Goal: Task Accomplishment & Management: Manage account settings

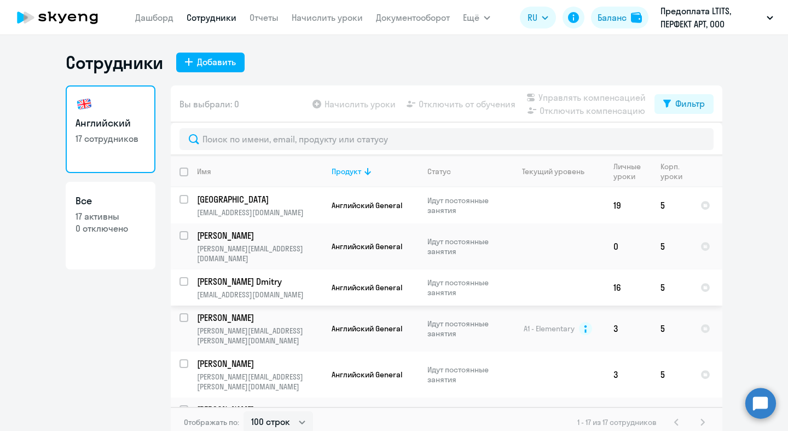
select select "100"
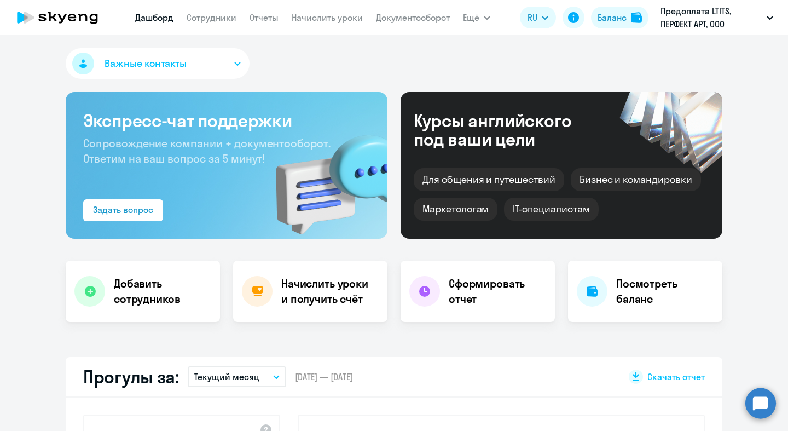
select select "30"
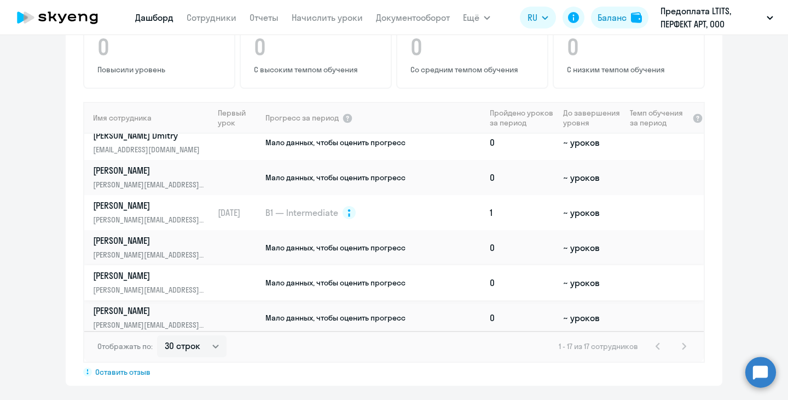
scroll to position [22, 0]
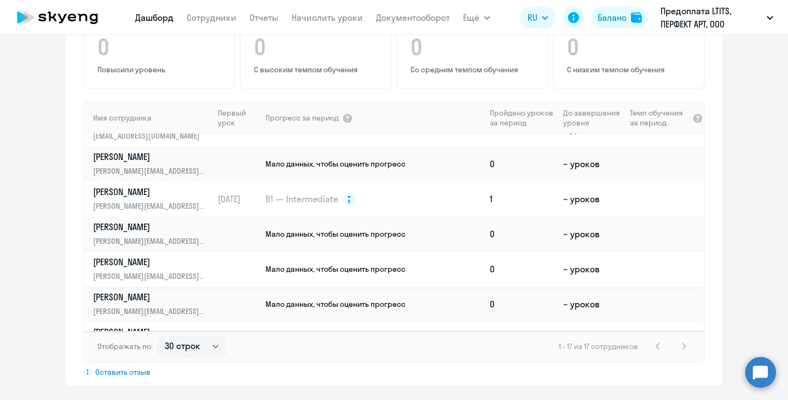
click at [196, 256] on link "T Aleksandr [EMAIL_ADDRESS][DOMAIN_NAME]" at bounding box center [153, 269] width 120 height 26
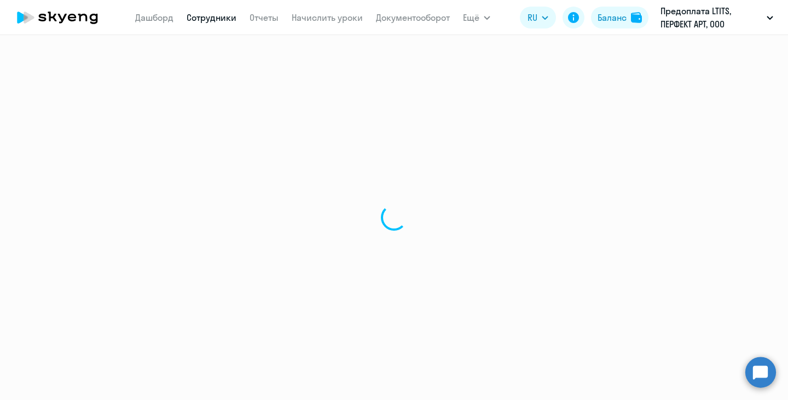
select select "english"
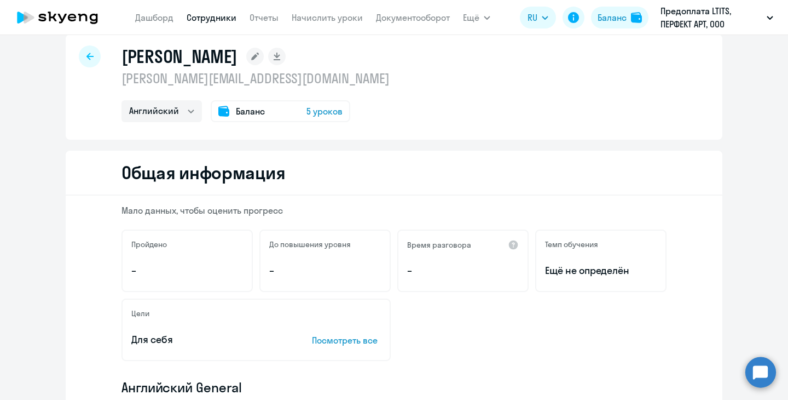
scroll to position [17, 0]
click at [321, 111] on span "5 уроков" at bounding box center [324, 112] width 36 height 13
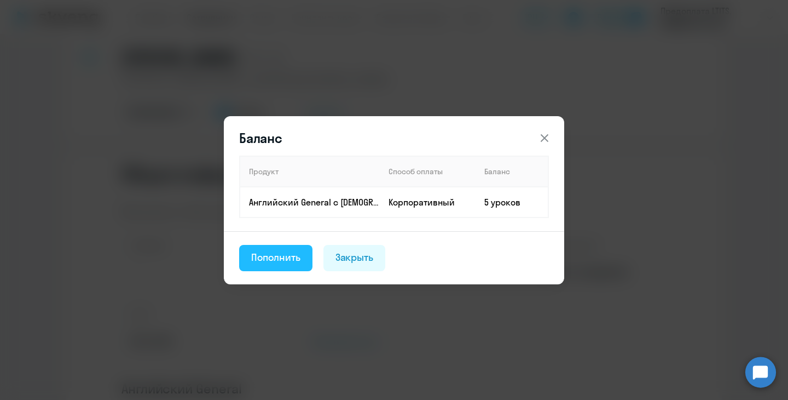
click at [298, 262] on div "Пополнить" at bounding box center [275, 257] width 49 height 14
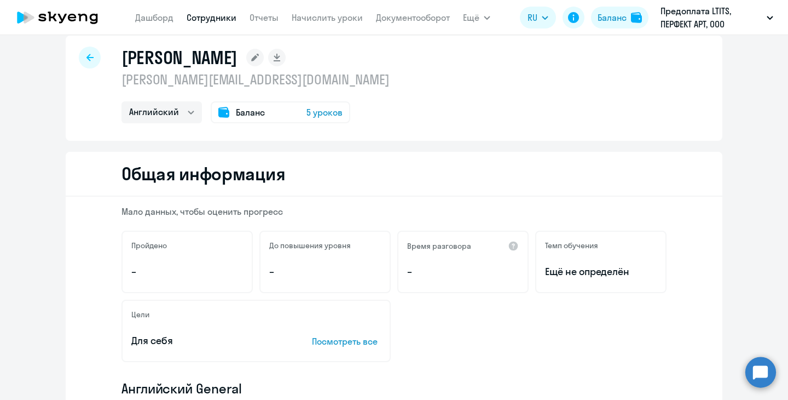
click at [315, 115] on span "5 уроков" at bounding box center [324, 112] width 36 height 13
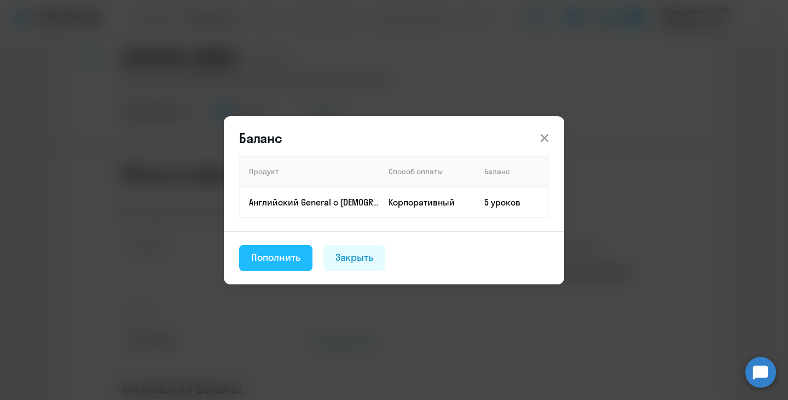
click at [281, 254] on div "Пополнить" at bounding box center [275, 257] width 49 height 14
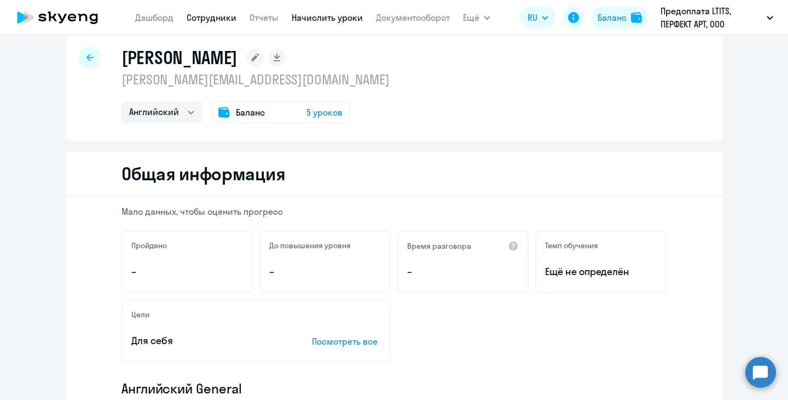
click at [334, 19] on link "Начислить уроки" at bounding box center [327, 17] width 71 height 11
click at [338, 15] on link "Начислить уроки" at bounding box center [327, 17] width 71 height 11
click at [333, 18] on link "Начислить уроки" at bounding box center [327, 17] width 71 height 11
click at [331, 22] on link "Начислить уроки" at bounding box center [327, 17] width 71 height 11
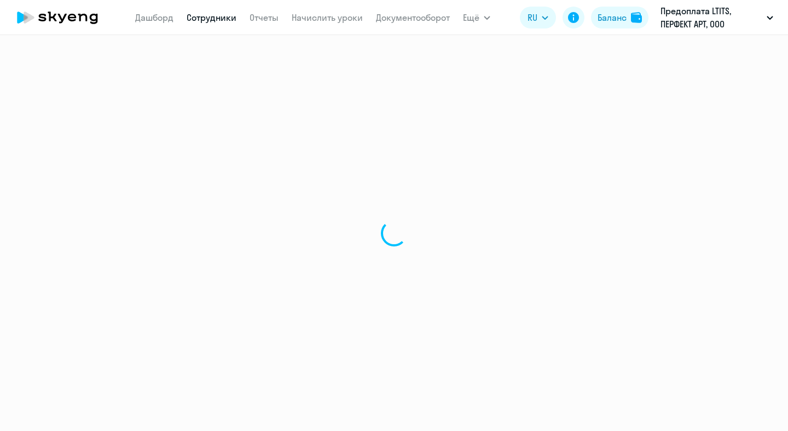
select select "english"
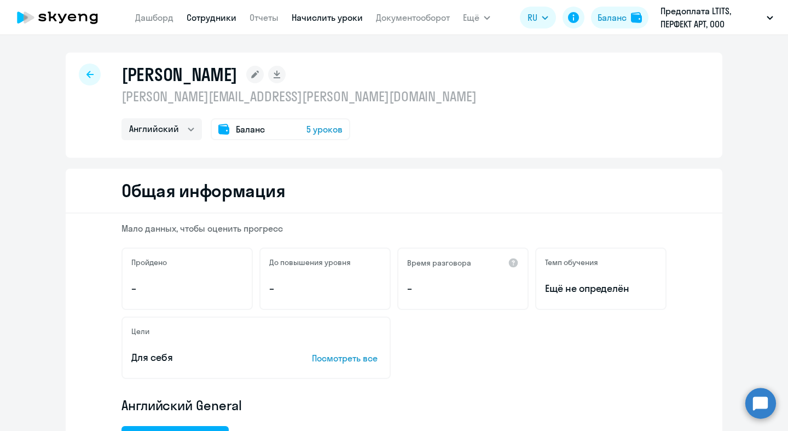
click at [316, 20] on link "Начислить уроки" at bounding box center [327, 17] width 71 height 11
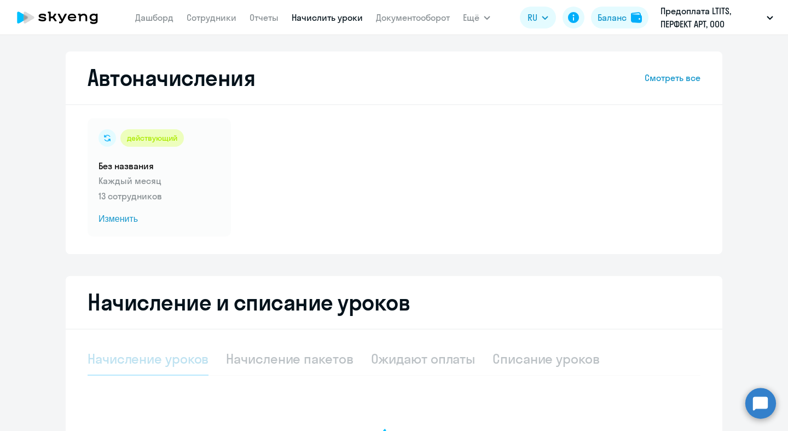
select select "10"
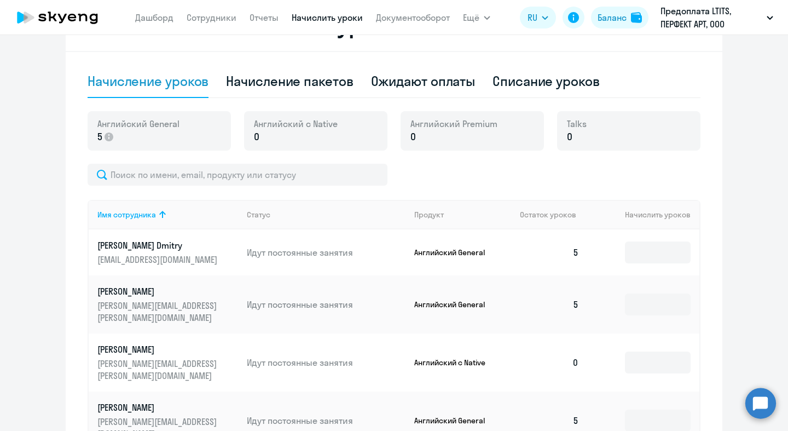
scroll to position [366, 0]
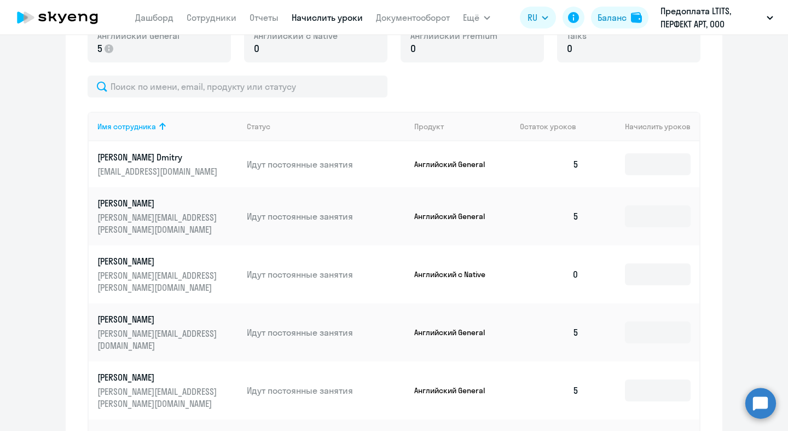
click at [141, 371] on p "[PERSON_NAME]" at bounding box center [158, 377] width 123 height 12
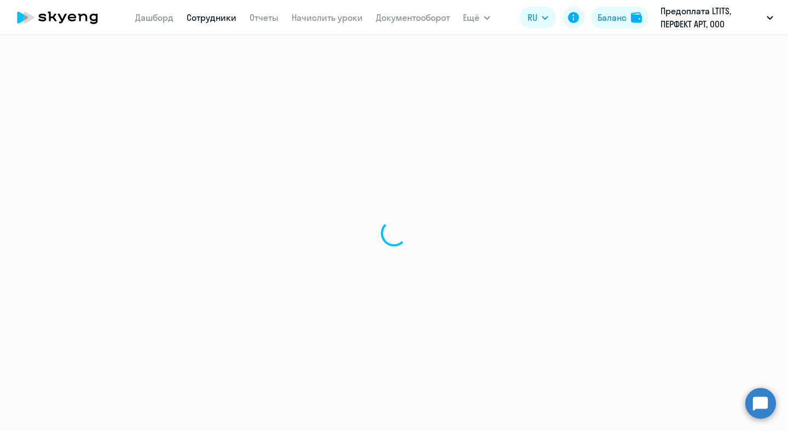
select select "english"
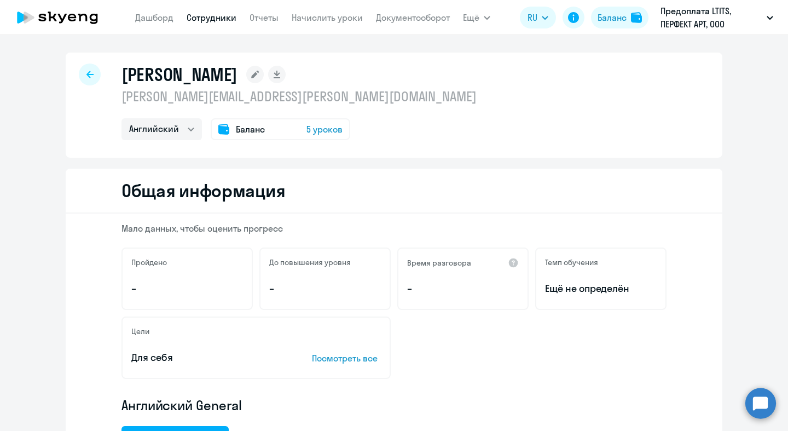
click at [88, 72] on icon at bounding box center [89, 75] width 7 height 8
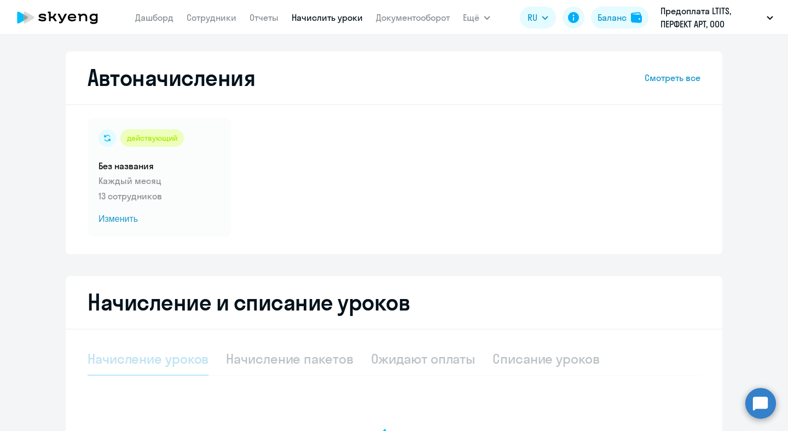
select select "10"
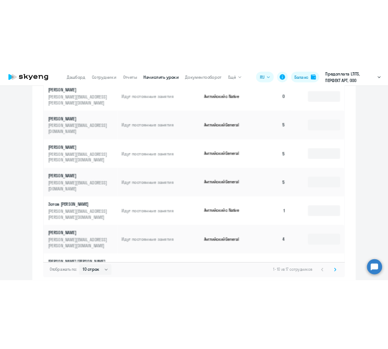
scroll to position [575, 0]
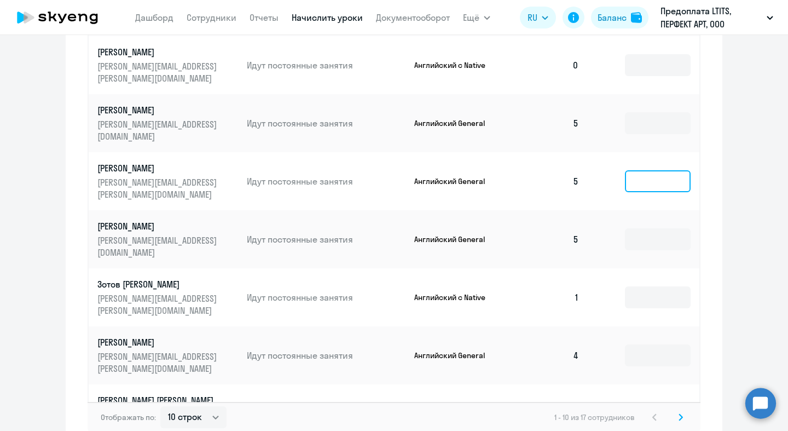
click at [655, 170] on input at bounding box center [658, 181] width 66 height 22
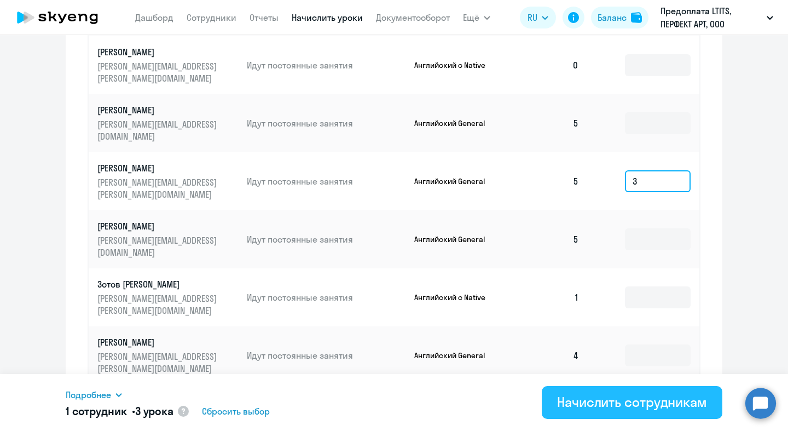
type input "3"
click at [597, 398] on div "Начислить сотрудникам" at bounding box center [632, 402] width 150 height 18
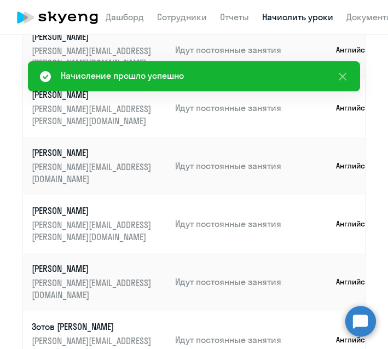
scroll to position [626, 0]
